Goal: Information Seeking & Learning: Check status

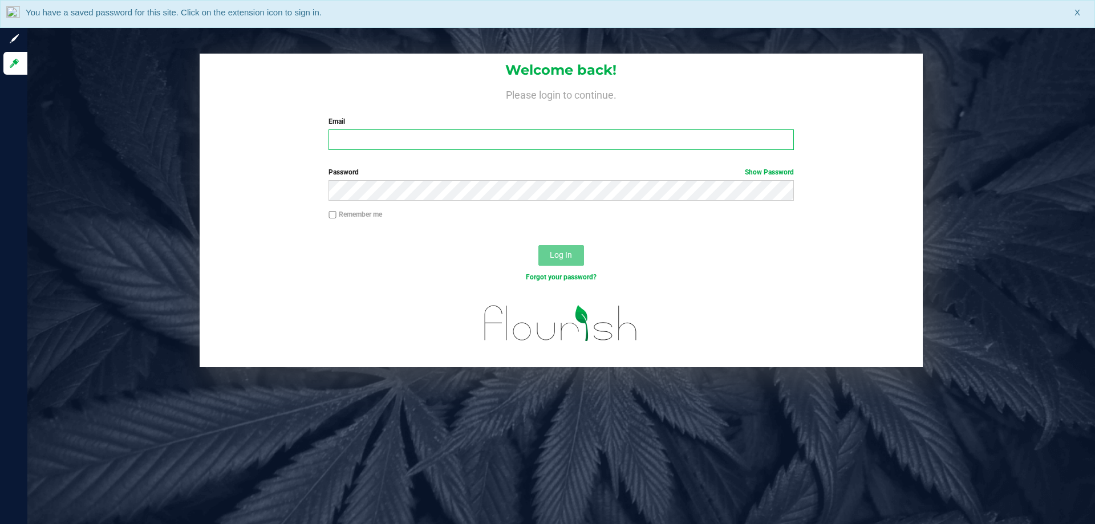
click at [366, 139] on input "Email" at bounding box center [561, 139] width 465 height 21
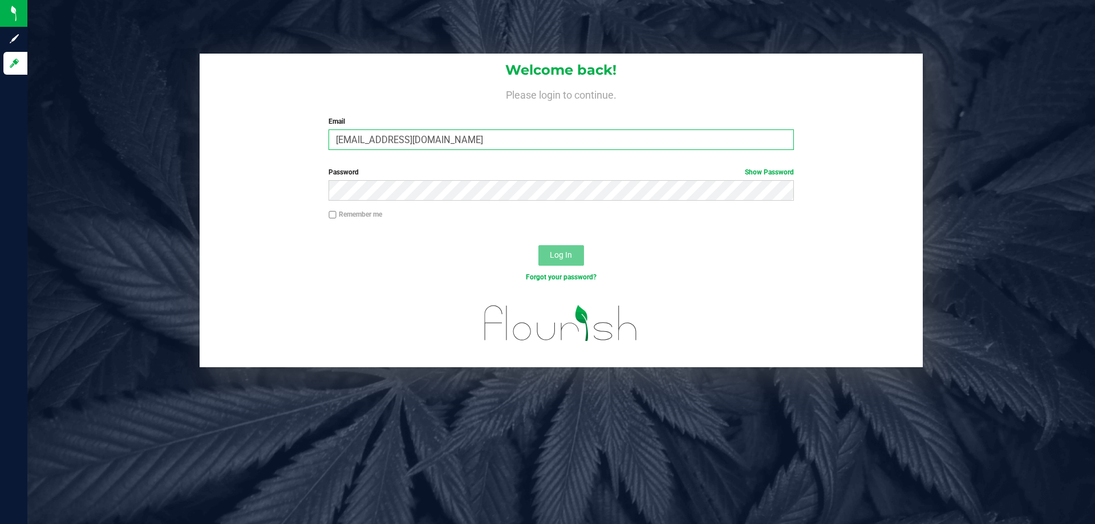
type input "[EMAIL_ADDRESS][DOMAIN_NAME]"
click at [538, 245] on button "Log In" at bounding box center [561, 255] width 46 height 21
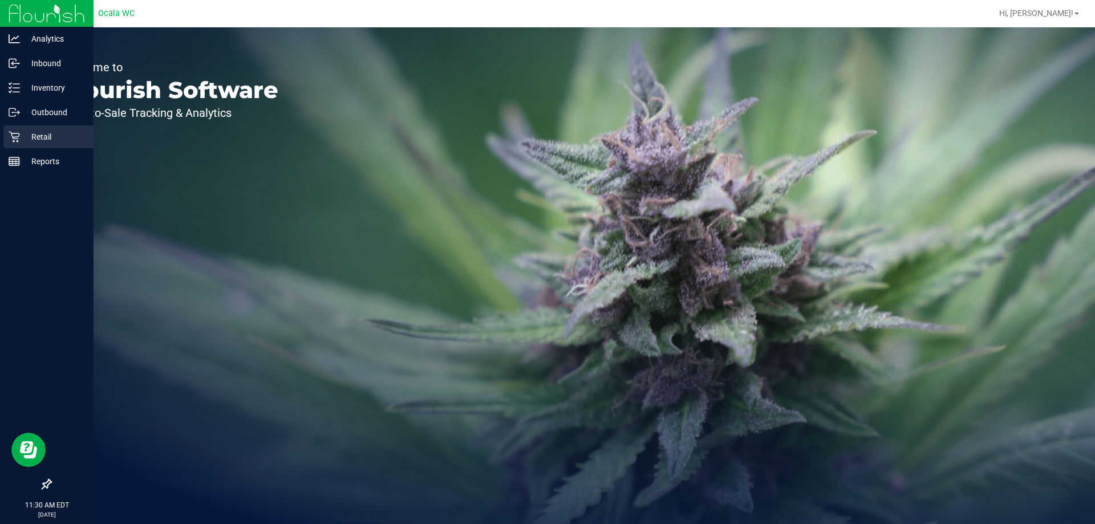
click at [46, 139] on p "Retail" at bounding box center [54, 137] width 68 height 14
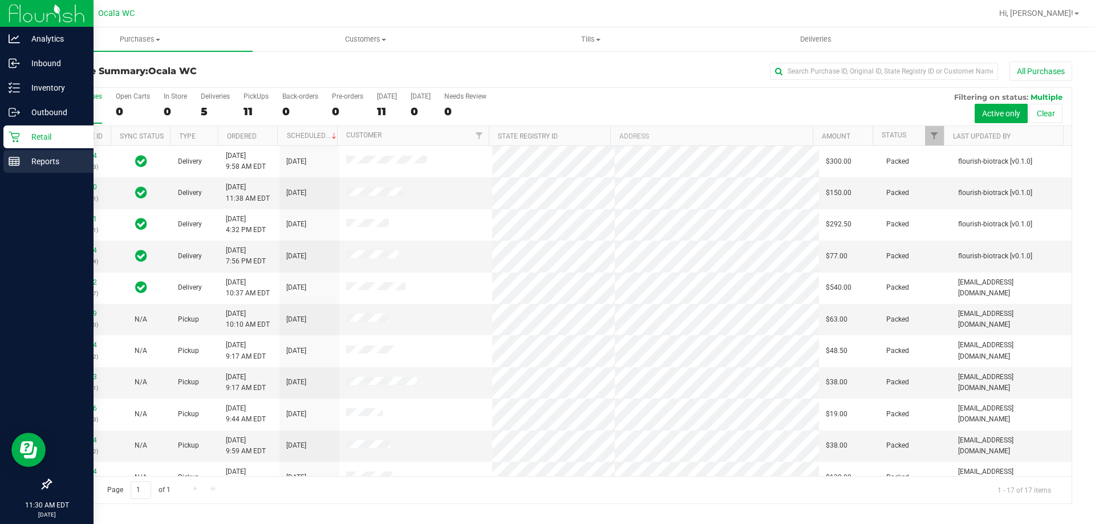
click at [40, 162] on p "Reports" at bounding box center [54, 162] width 68 height 14
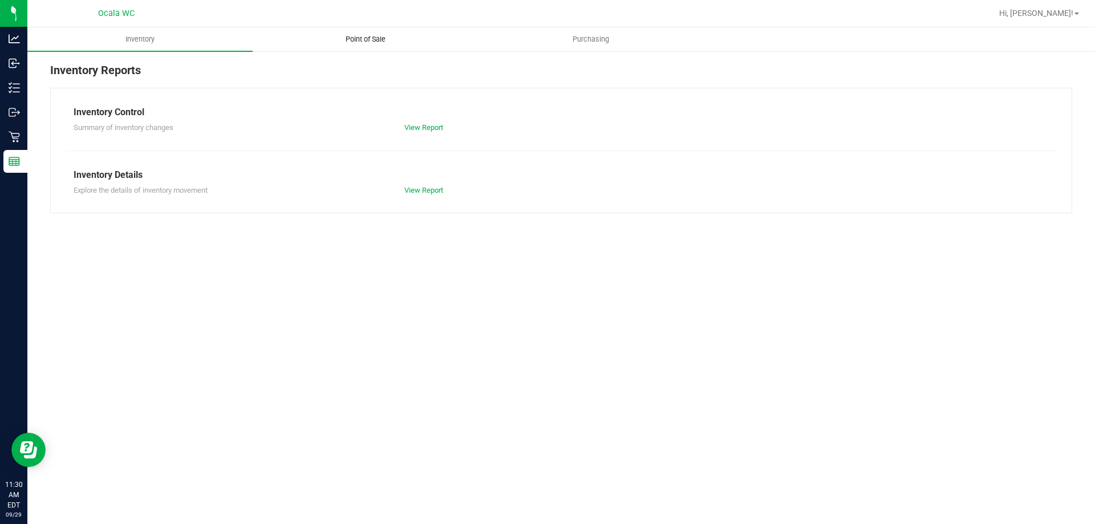
click at [362, 37] on span "Point of Sale" at bounding box center [365, 39] width 71 height 10
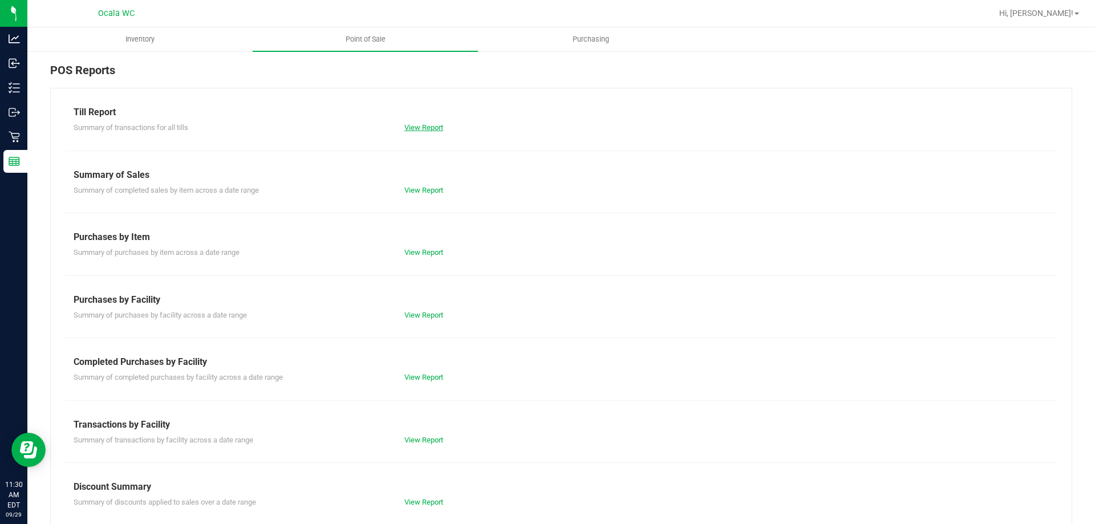
click at [420, 127] on link "View Report" at bounding box center [423, 127] width 39 height 9
